Goal: Task Accomplishment & Management: Manage account settings

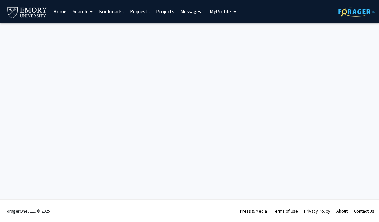
click at [95, 10] on link "Search" at bounding box center [82, 11] width 26 height 22
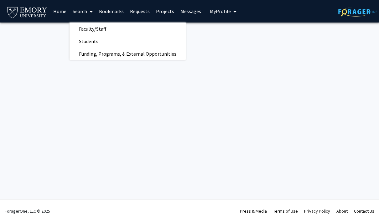
click at [169, 50] on span "Funding, Programs, & External Opportunities" at bounding box center [127, 54] width 116 height 13
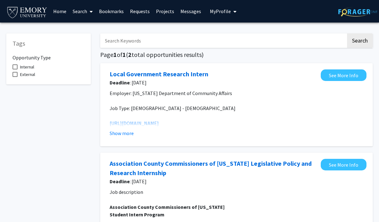
click at [145, 13] on link "Requests" at bounding box center [140, 11] width 26 height 22
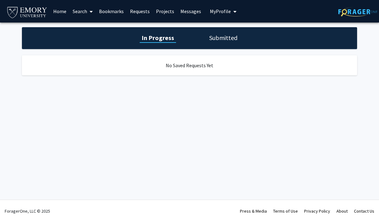
click at [170, 12] on link "Projects" at bounding box center [165, 11] width 24 height 22
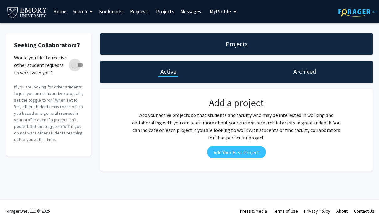
click at [83, 67] on label "Would you like to receive other student requests to work with you?" at bounding box center [48, 65] width 69 height 8
click at [75, 67] on input "Would you like to receive other student requests to work with you?" at bounding box center [74, 67] width 0 height 0
checkbox input "true"
click at [197, 12] on link "Messages" at bounding box center [190, 11] width 27 height 22
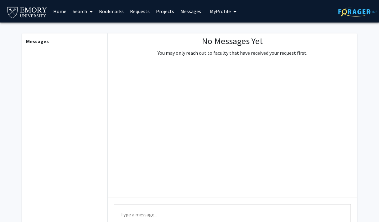
click at [224, 10] on span "My Profile" at bounding box center [220, 11] width 21 height 6
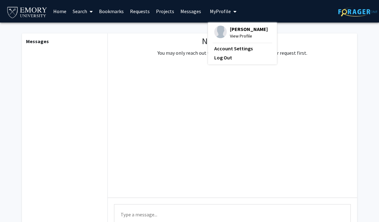
click at [244, 47] on link "Account Settings" at bounding box center [242, 49] width 56 height 8
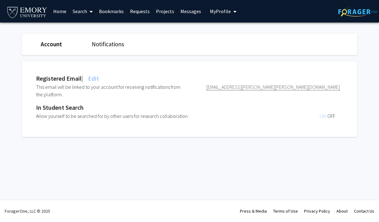
click at [224, 8] on span "My Profile" at bounding box center [220, 11] width 21 height 6
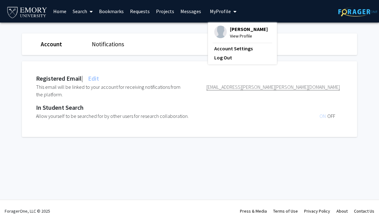
click at [245, 27] on span "[PERSON_NAME]" at bounding box center [249, 29] width 38 height 7
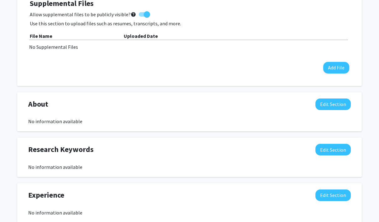
scroll to position [187, 0]
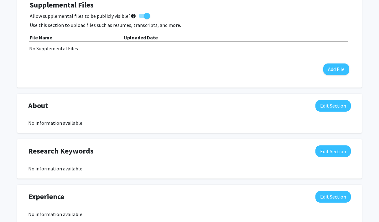
click at [339, 67] on button "Add File" at bounding box center [336, 70] width 26 height 12
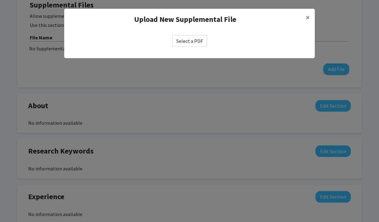
click at [194, 39] on label "Select a PDF" at bounding box center [189, 41] width 35 height 12
click at [0, 0] on input "Select a PDF" at bounding box center [0, 0] width 0 height 0
click at [189, 38] on label "Select a PDF" at bounding box center [189, 41] width 35 height 12
click at [0, 0] on input "Select a PDF" at bounding box center [0, 0] width 0 height 0
click at [199, 44] on label "Select a PDF" at bounding box center [189, 41] width 35 height 12
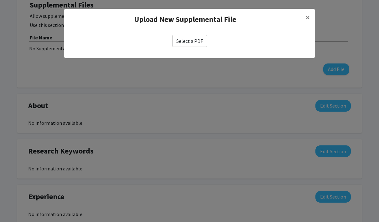
click at [0, 0] on input "Select a PDF" at bounding box center [0, 0] width 0 height 0
click at [190, 40] on label "Select a PDF" at bounding box center [189, 41] width 35 height 12
click at [0, 0] on input "Select a PDF" at bounding box center [0, 0] width 0 height 0
click at [307, 15] on span "×" at bounding box center [307, 18] width 4 height 10
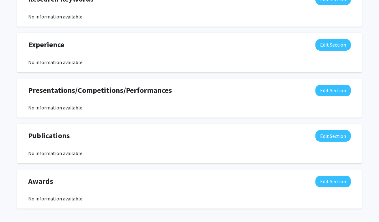
scroll to position [364, 0]
